Goal: Information Seeking & Learning: Learn about a topic

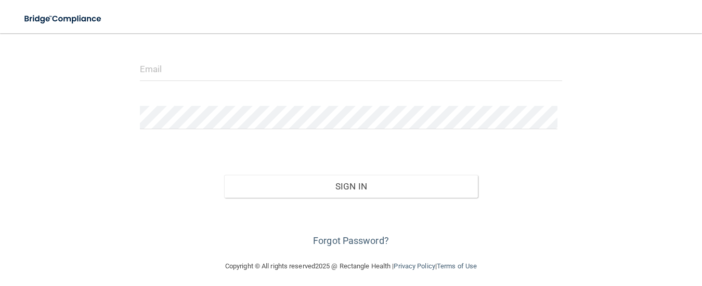
scroll to position [122, 0]
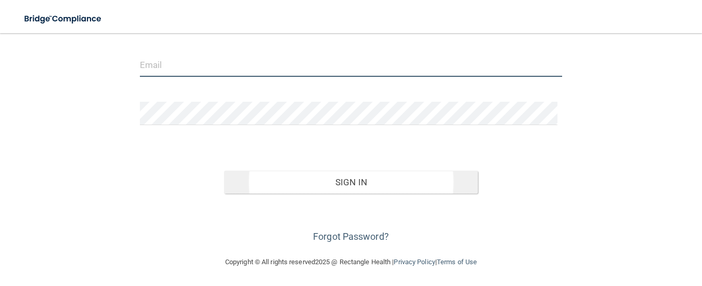
type input "Heidigiltner@gmail.com"
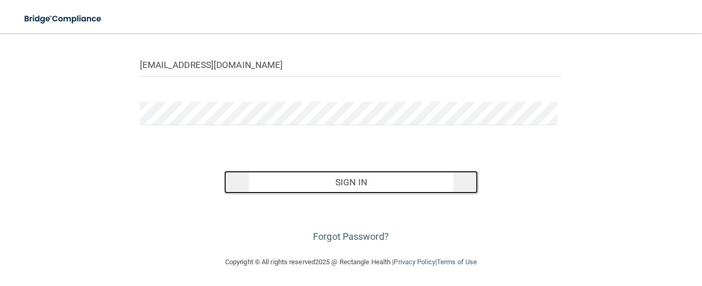
click at [348, 175] on button "Sign In" at bounding box center [351, 182] width 254 height 23
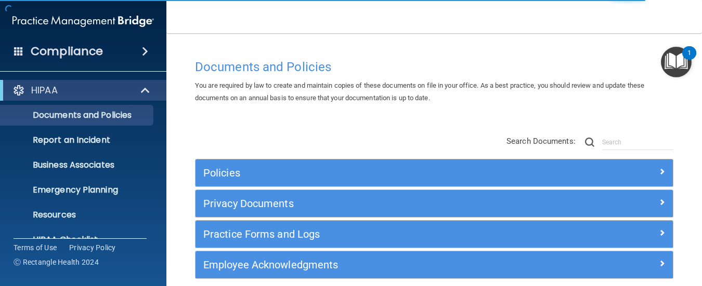
click at [143, 50] on span at bounding box center [145, 51] width 6 height 12
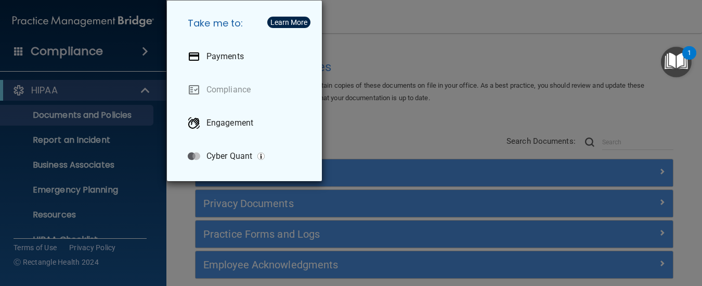
click at [107, 86] on div "Take me to: Payments Compliance Engagement Cyber Quant" at bounding box center [351, 143] width 702 height 286
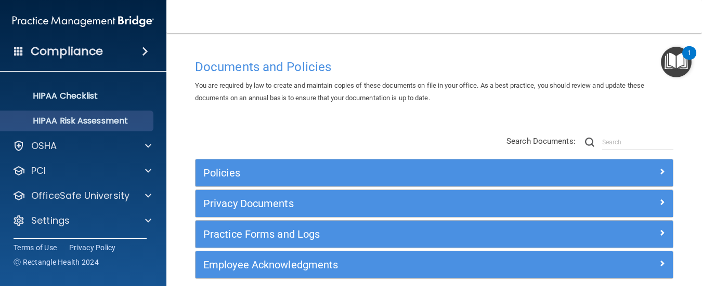
scroll to position [145, 0]
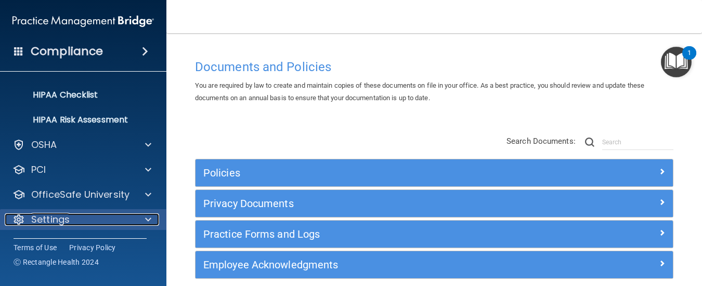
click at [62, 221] on p "Settings" at bounding box center [50, 220] width 38 height 12
click at [96, 217] on div "Settings" at bounding box center [69, 219] width 129 height 12
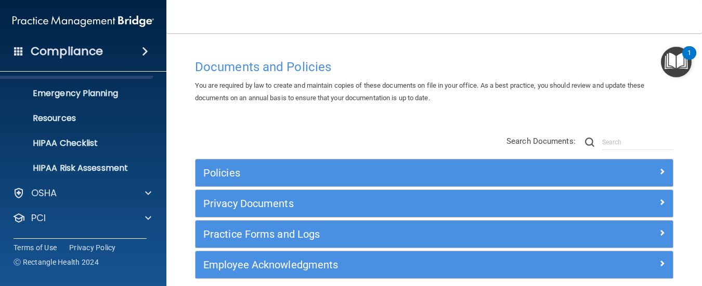
scroll to position [0, 0]
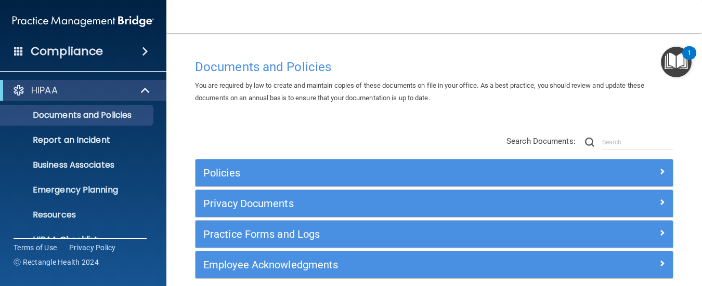
click at [17, 49] on span at bounding box center [18, 50] width 9 height 9
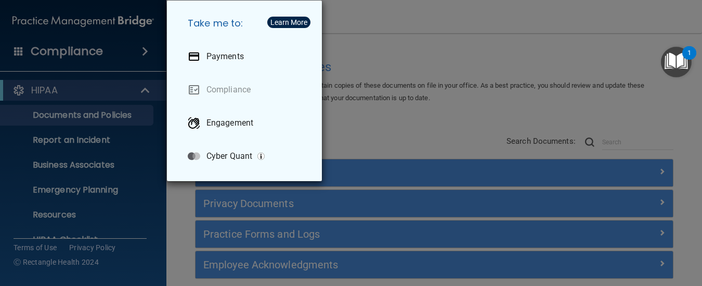
click at [144, 45] on div "Take me to: Payments Compliance Engagement Cyber Quant" at bounding box center [351, 143] width 702 height 286
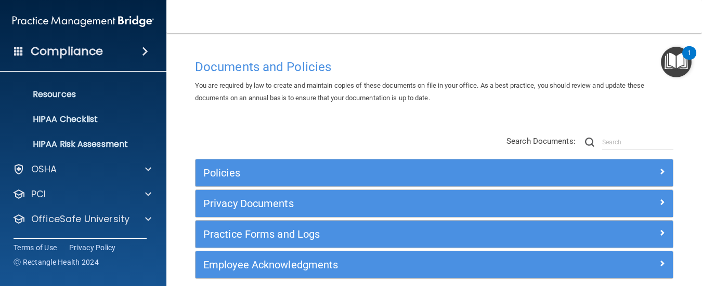
scroll to position [145, 0]
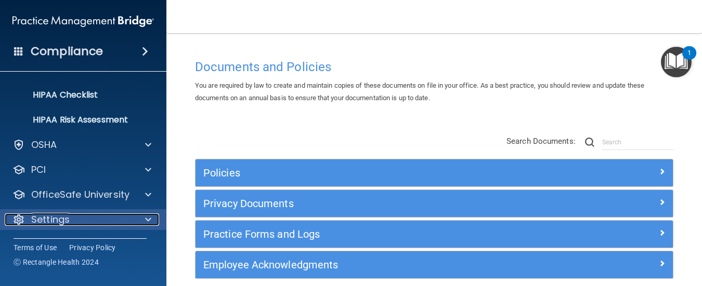
click at [15, 216] on div at bounding box center [18, 220] width 12 height 12
click at [16, 216] on div at bounding box center [18, 219] width 12 height 12
click at [18, 218] on div at bounding box center [18, 220] width 12 height 12
click at [23, 216] on div at bounding box center [18, 219] width 12 height 12
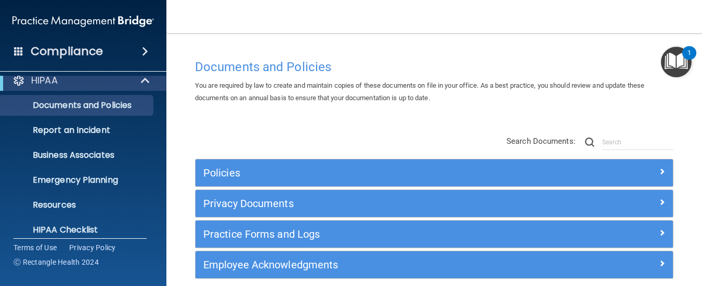
scroll to position [0, 0]
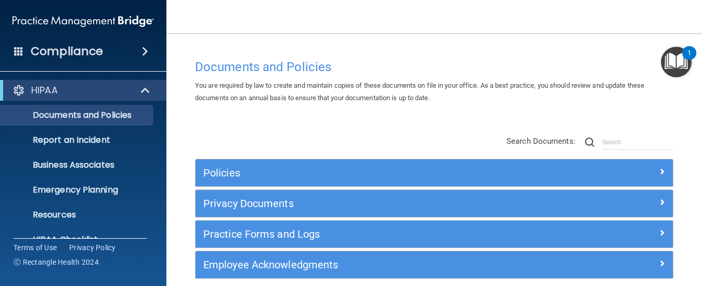
click at [685, 54] on div "1" at bounding box center [689, 53] width 14 height 14
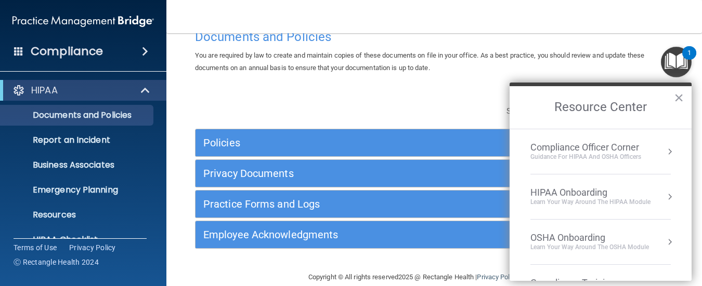
scroll to position [46, 0]
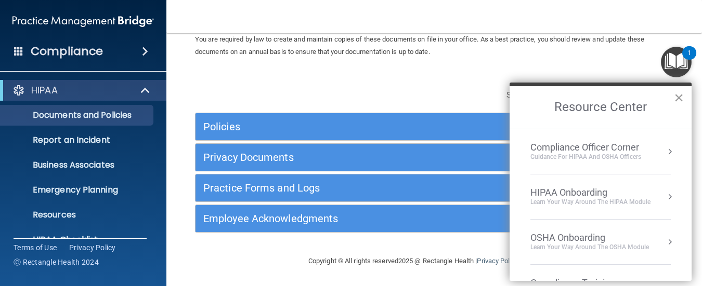
click at [675, 96] on button "×" at bounding box center [679, 97] width 10 height 17
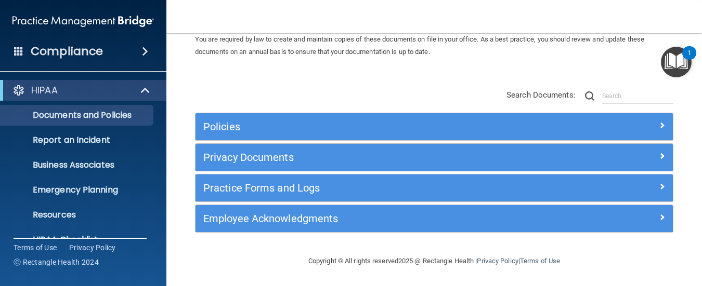
click at [689, 54] on div "1" at bounding box center [689, 60] width 4 height 14
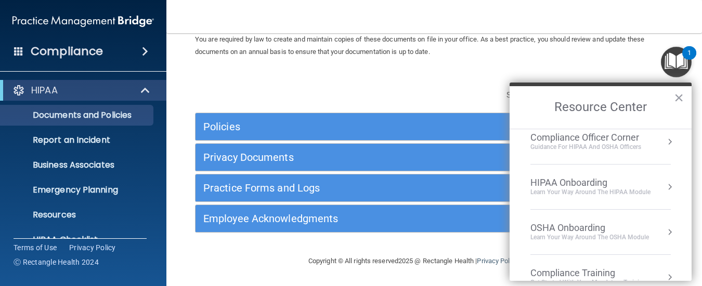
scroll to position [0, 0]
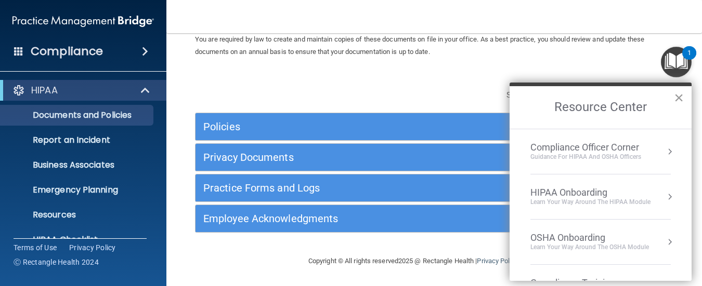
click at [674, 100] on button "×" at bounding box center [679, 97] width 10 height 17
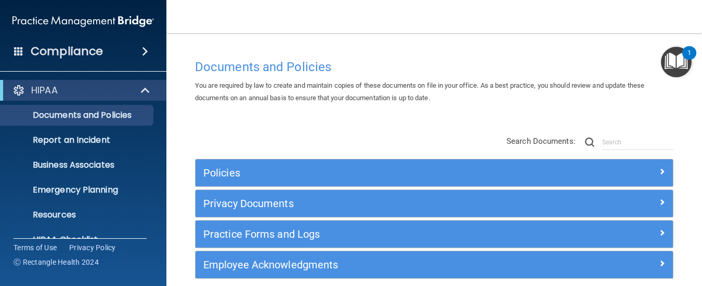
click at [71, 48] on h4 "Compliance" at bounding box center [67, 51] width 72 height 15
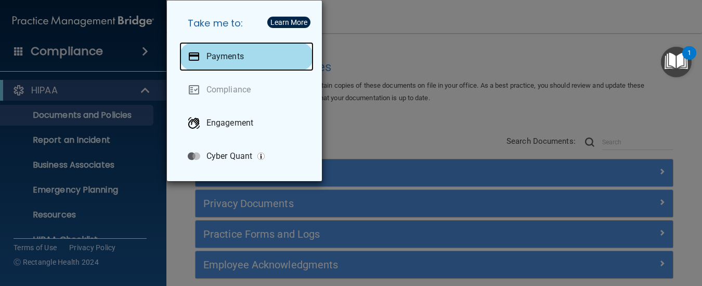
click at [263, 54] on div "Payments" at bounding box center [246, 56] width 134 height 29
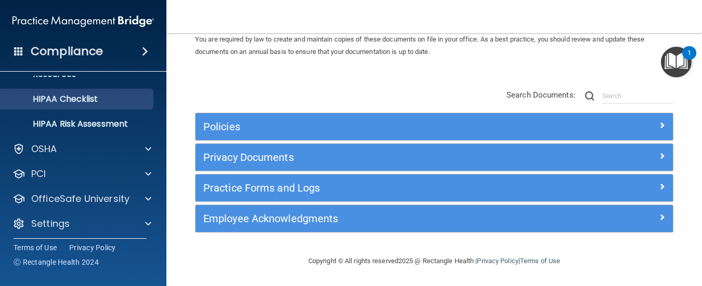
scroll to position [145, 0]
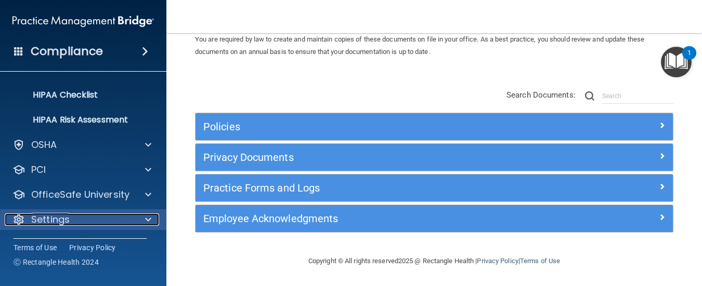
click at [51, 215] on p "Settings" at bounding box center [50, 220] width 38 height 12
click at [51, 215] on p "Settings" at bounding box center [50, 219] width 38 height 12
click at [51, 215] on p "Settings" at bounding box center [50, 220] width 38 height 12
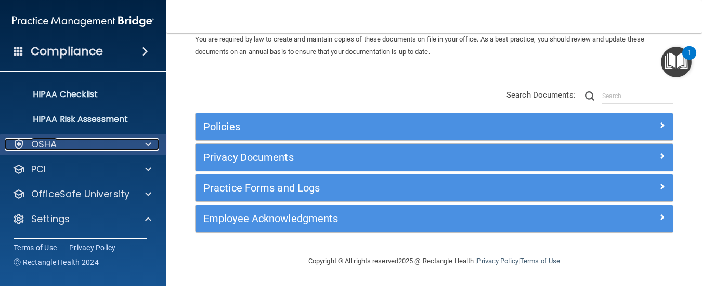
click at [45, 143] on p "OSHA" at bounding box center [44, 144] width 26 height 12
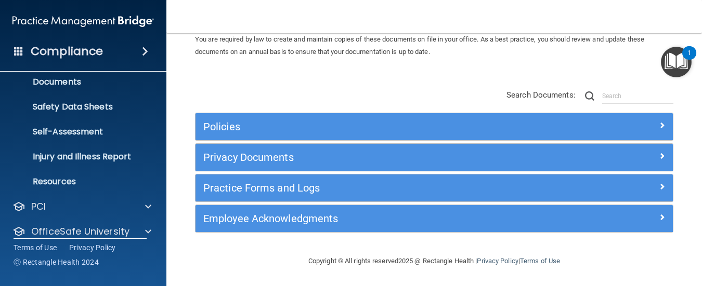
scroll to position [249, 0]
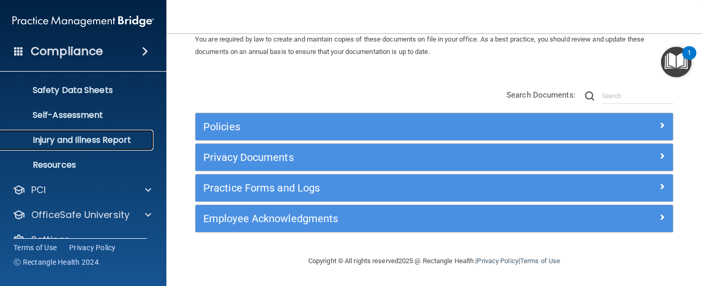
click at [72, 142] on p "Injury and Illness Report" at bounding box center [78, 140] width 142 height 10
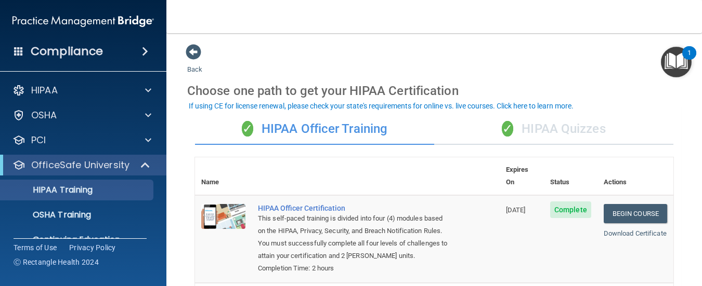
drag, startPoint x: 151, startPoint y: 24, endPoint x: 155, endPoint y: 2, distance: 22.6
click at [155, 2] on div "Compliance" at bounding box center [83, 31] width 146 height 63
